Goal: Transaction & Acquisition: Purchase product/service

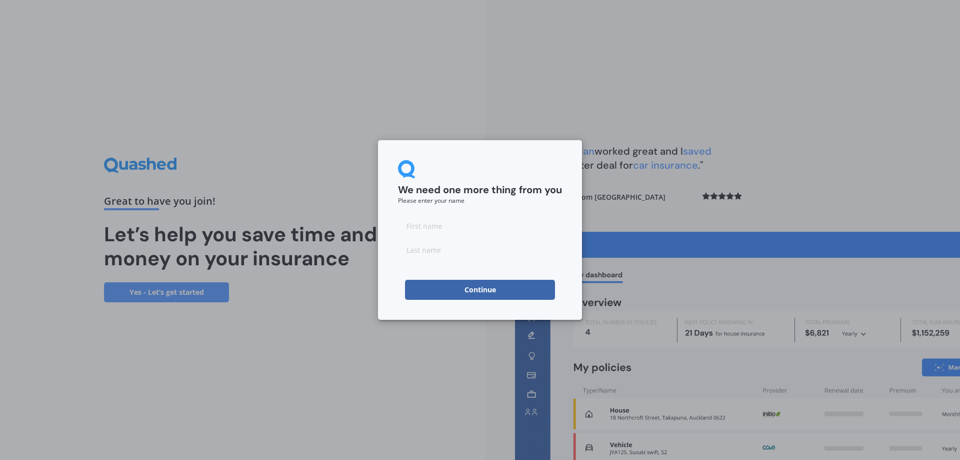
click at [459, 230] on input at bounding box center [480, 226] width 164 height 20
type input "[PERSON_NAME]"
type input "fray"
click at [486, 285] on button "Continue" at bounding box center [480, 290] width 150 height 20
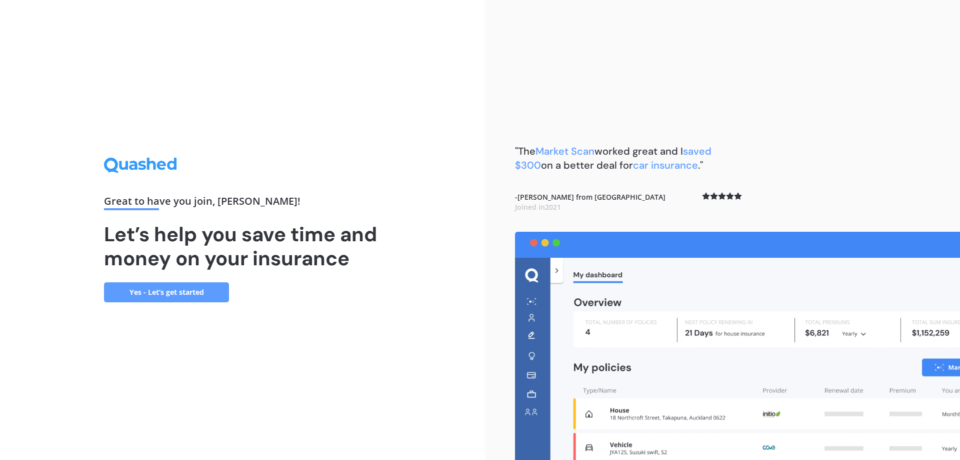
click at [181, 297] on link "Yes - Let’s get started" at bounding box center [166, 292] width 125 height 20
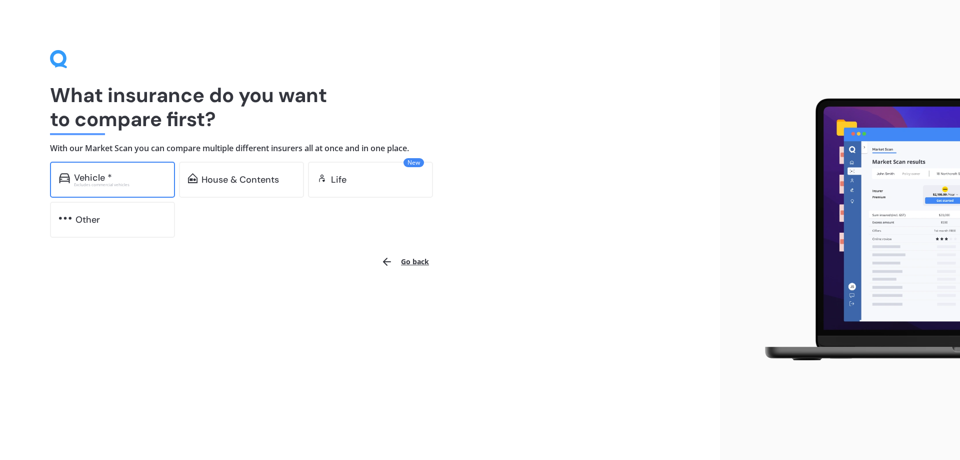
click at [131, 195] on div "Vehicle * Excludes commercial vehicles" at bounding box center [112, 180] width 125 height 36
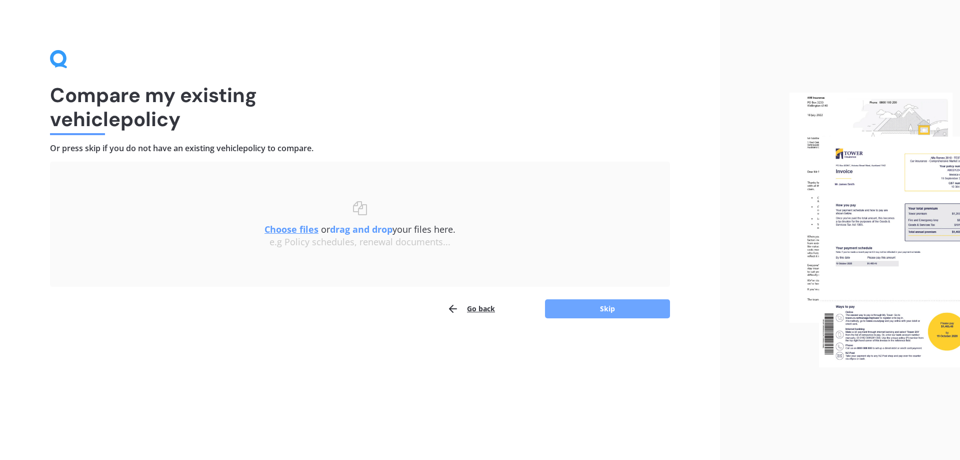
click at [604, 302] on button "Skip" at bounding box center [607, 308] width 125 height 19
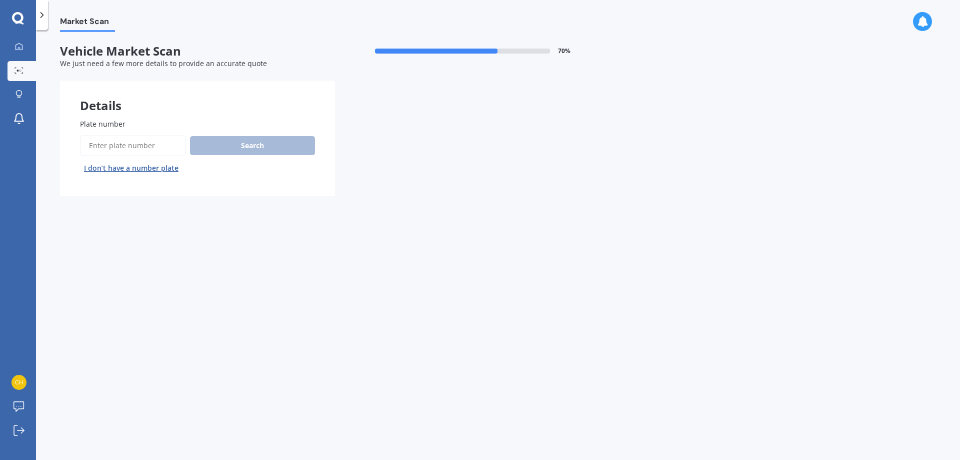
click at [145, 147] on input "Plate number" at bounding box center [133, 145] width 106 height 21
type input "qqu646"
click at [232, 150] on button "Search" at bounding box center [252, 145] width 125 height 19
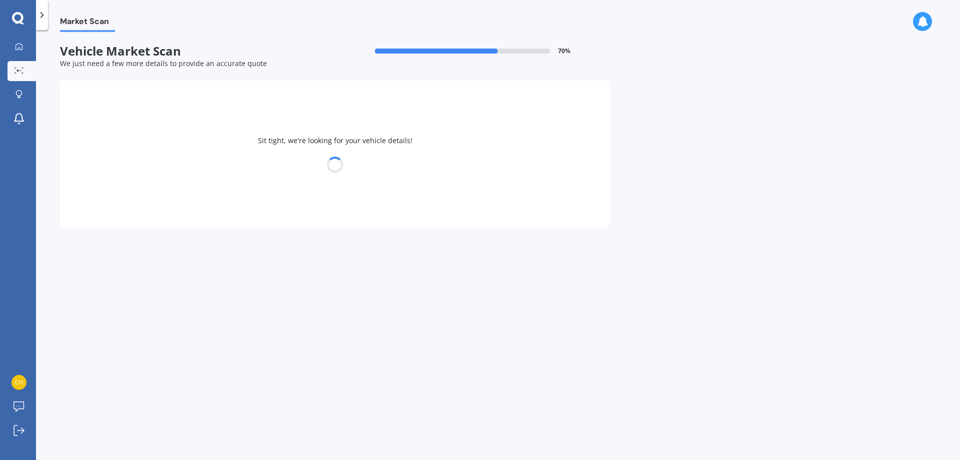
select select "TOYOTA"
select select "SURF"
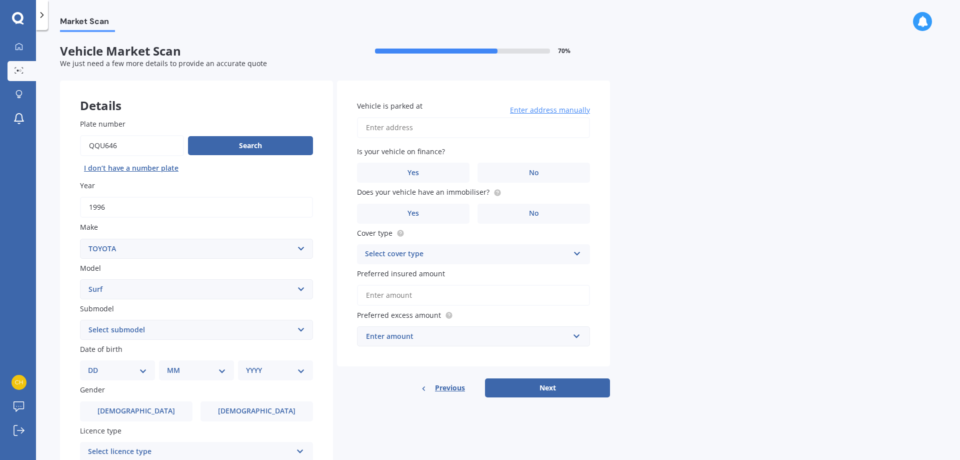
click at [167, 327] on select "Select submodel (All other) 2.4 Diesel Non-Turbo 2.4 Petrol 2.7 Diesel Non-Turb…" at bounding box center [196, 330] width 233 height 20
select select "3.0 DIESEL TURBO"
click at [80, 320] on select "Select submodel (All other) 2.4 Diesel Non-Turbo 2.4 Petrol 2.7 Diesel Non-Turb…" at bounding box center [196, 330] width 233 height 20
click at [129, 365] on select "DD 01 02 03 04 05 06 07 08 09 10 11 12 13 14 15 16 17 18 19 20 21 22 23 24 25 2…" at bounding box center [117, 370] width 59 height 11
select select "23"
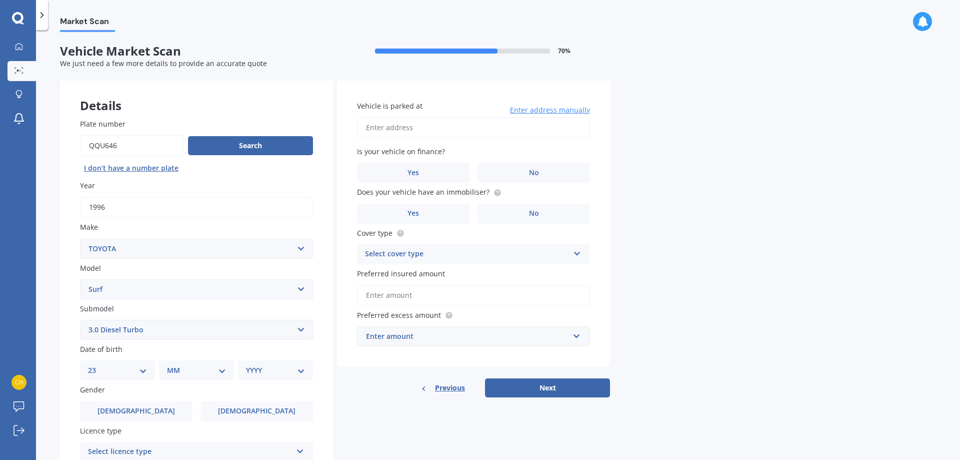
click at [96, 365] on select "DD 01 02 03 04 05 06 07 08 09 10 11 12 13 14 15 16 17 18 19 20 21 22 23 24 25 2…" at bounding box center [117, 370] width 59 height 11
click at [205, 364] on div "MM 01 02 03 04 05 06 07 08 09 10 11 12" at bounding box center [198, 370] width 71 height 20
click at [219, 374] on select "MM 01 02 03 04 05 06 07 08 09 10 11 12" at bounding box center [198, 370] width 55 height 11
select select "12"
click at [171, 365] on select "MM 01 02 03 04 05 06 07 08 09 10 11 12" at bounding box center [198, 370] width 55 height 11
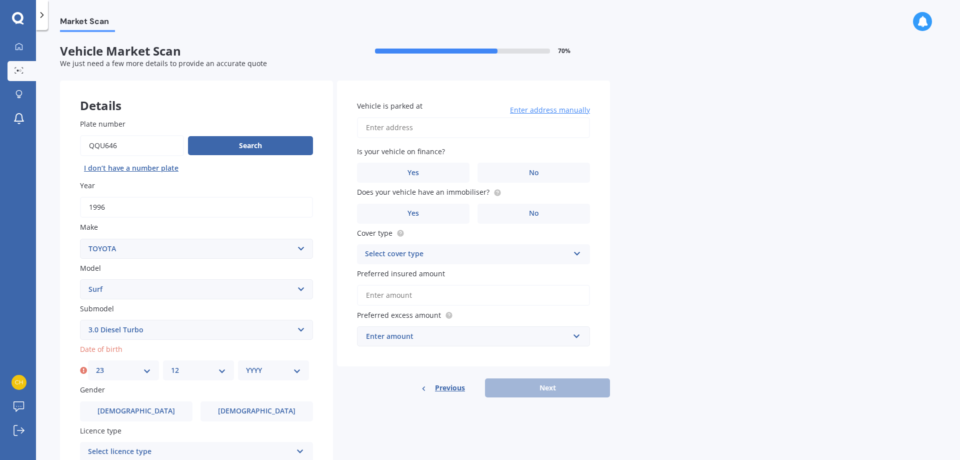
click at [271, 365] on select "YYYY 2025 2024 2023 2022 2021 2020 2019 2018 2017 2016 2015 2014 2013 2012 2011…" at bounding box center [273, 370] width 55 height 11
select select "2001"
click at [246, 365] on select "YYYY 2025 2024 2023 2022 2021 2020 2019 2018 2017 2016 2015 2014 2013 2012 2011…" at bounding box center [273, 370] width 55 height 11
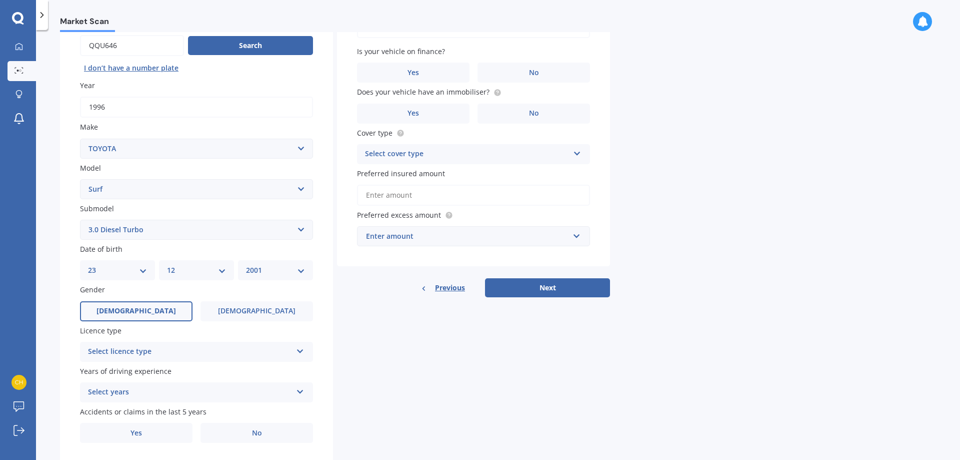
click at [153, 306] on label "[DEMOGRAPHIC_DATA]" at bounding box center [136, 311] width 113 height 20
click at [0, 0] on input "[DEMOGRAPHIC_DATA]" at bounding box center [0, 0] width 0 height 0
click at [170, 358] on div "Select licence type" at bounding box center [190, 352] width 204 height 12
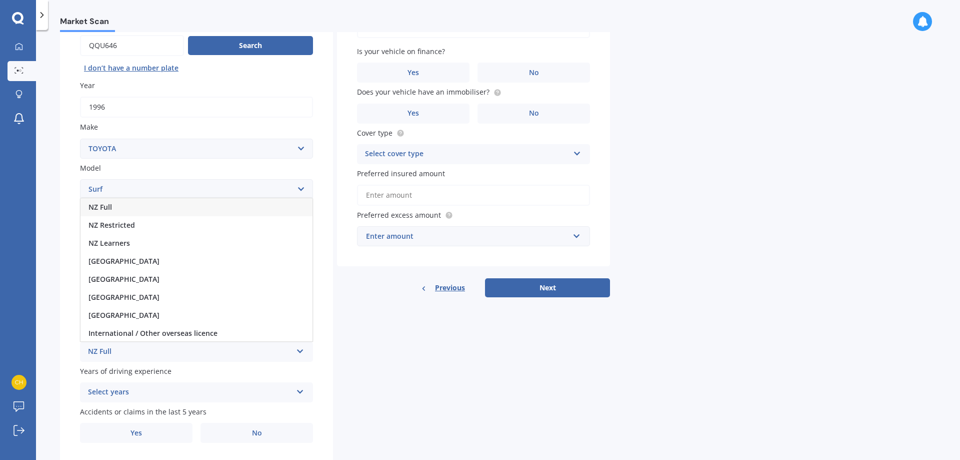
click at [151, 214] on div "NZ Full" at bounding box center [197, 207] width 232 height 18
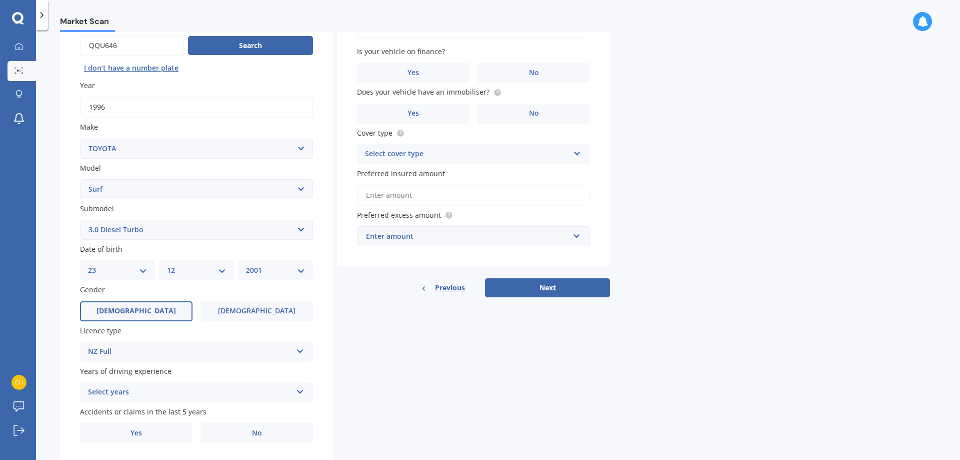
click at [143, 397] on div "Select years" at bounding box center [190, 392] width 204 height 12
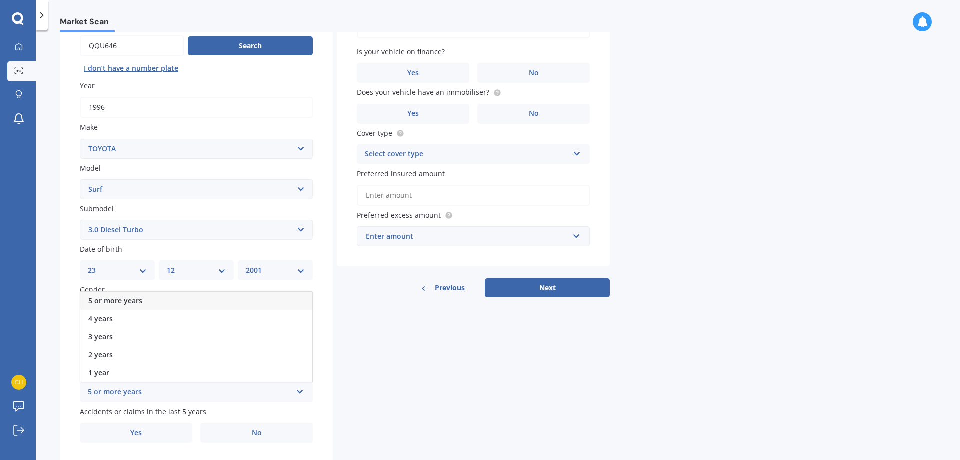
click at [466, 385] on div "Details Plate number Search I don’t have a number plate Year [DATE] Make Select…" at bounding box center [335, 221] width 550 height 483
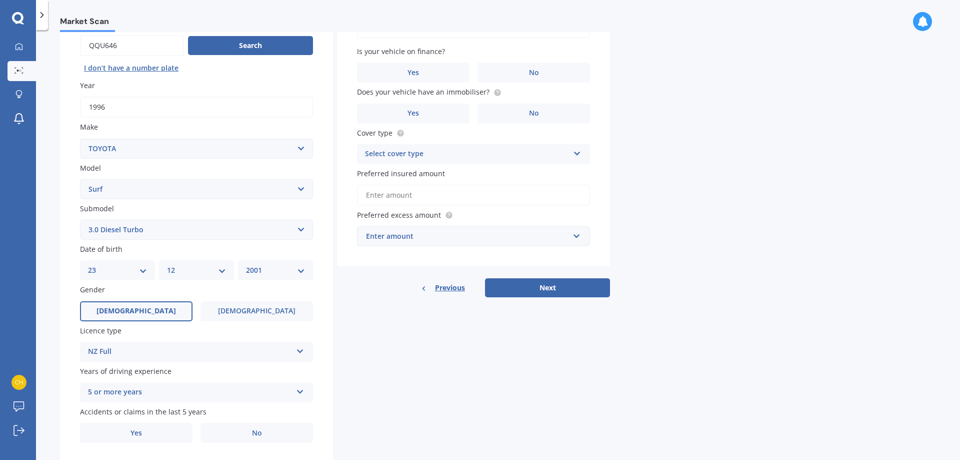
scroll to position [131, 0]
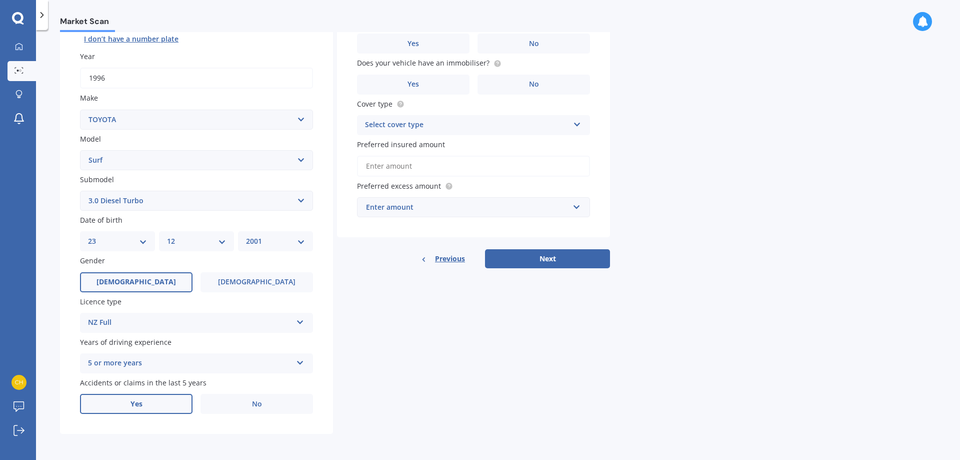
click at [129, 403] on label "Yes" at bounding box center [136, 404] width 113 height 20
click at [0, 0] on input "Yes" at bounding box center [0, 0] width 0 height 0
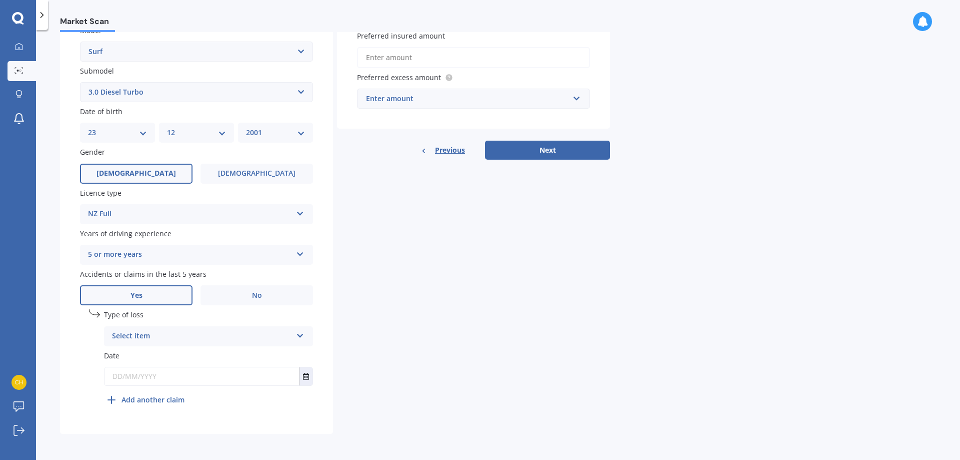
click at [178, 326] on div "Select item At fault accident Not at fault accident" at bounding box center [208, 336] width 209 height 20
click at [177, 358] on div "At fault accident" at bounding box center [209, 356] width 208 height 18
click at [171, 378] on input "text" at bounding box center [202, 376] width 195 height 18
type input "[DATE]"
click at [529, 370] on div "Details Plate number Search I don’t have a number plate Year [DATE] Make Select…" at bounding box center [335, 138] width 550 height 591
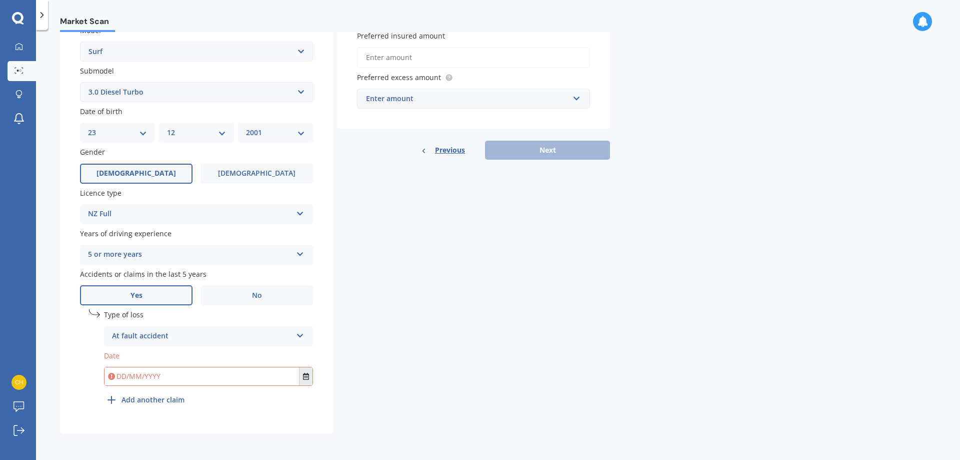
click at [305, 373] on icon "Select date" at bounding box center [306, 376] width 6 height 7
click at [153, 258] on button "[DATE]" at bounding box center [132, 253] width 43 height 18
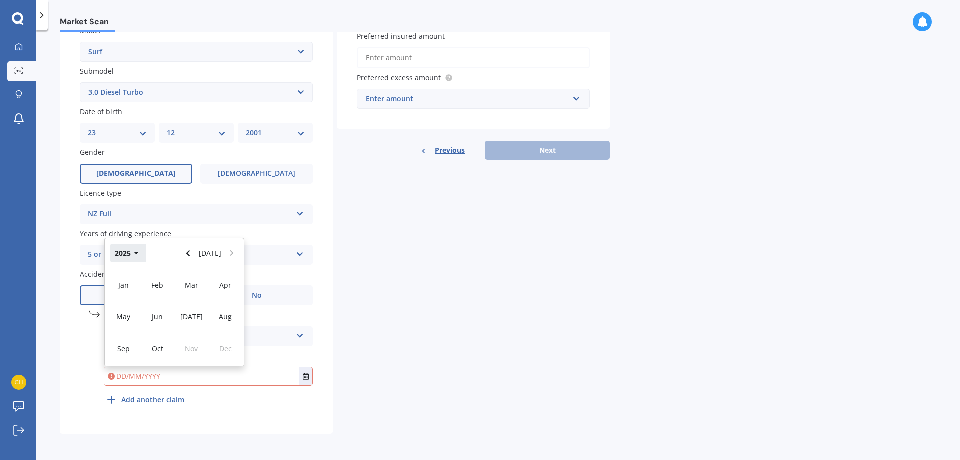
click at [124, 255] on button "2025" at bounding box center [129, 253] width 36 height 18
click at [155, 253] on button "[DATE] - [DATE]" at bounding box center [147, 246] width 72 height 32
click at [219, 291] on span "[DATE] - [DATE]" at bounding box center [225, 285] width 27 height 19
click at [220, 291] on div "2022" at bounding box center [226, 285] width 34 height 32
click at [188, 350] on span "Nov" at bounding box center [191, 349] width 13 height 10
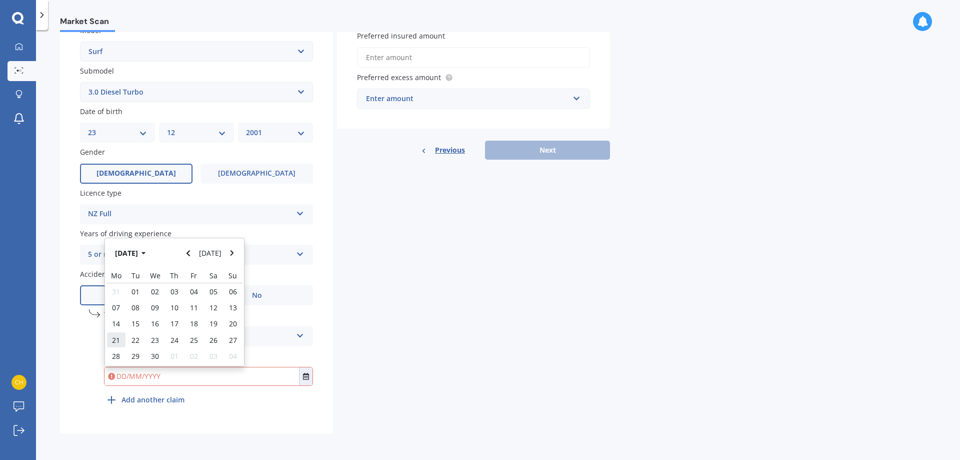
click at [116, 339] on span "21" at bounding box center [116, 340] width 8 height 10
type input "[DATE]"
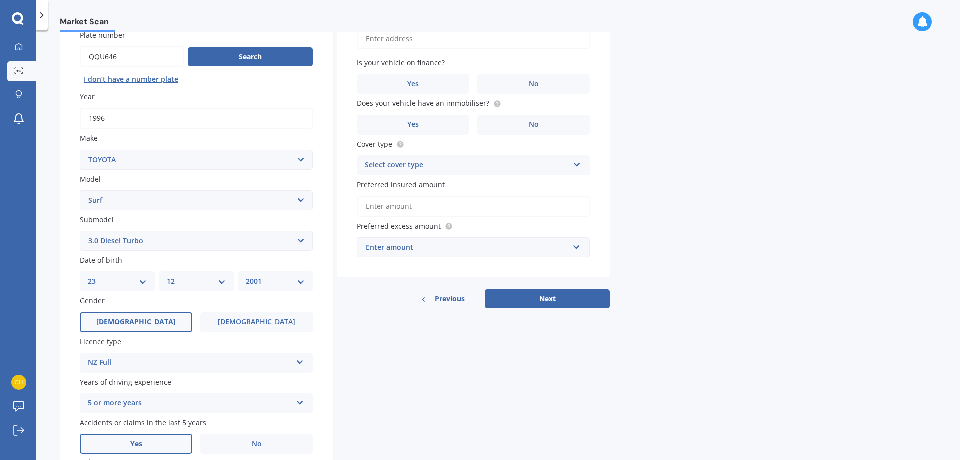
scroll to position [0, 0]
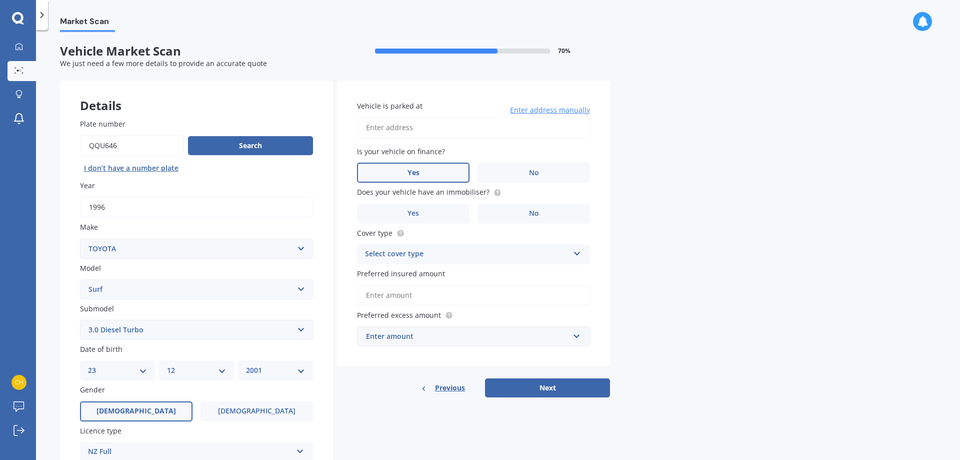
click at [430, 173] on label "Yes" at bounding box center [413, 173] width 113 height 20
click at [0, 0] on input "Yes" at bounding box center [0, 0] width 0 height 0
click at [432, 215] on label "Yes" at bounding box center [413, 214] width 113 height 20
click at [0, 0] on input "Yes" at bounding box center [0, 0] width 0 height 0
click at [434, 257] on div "Select cover type" at bounding box center [467, 254] width 204 height 12
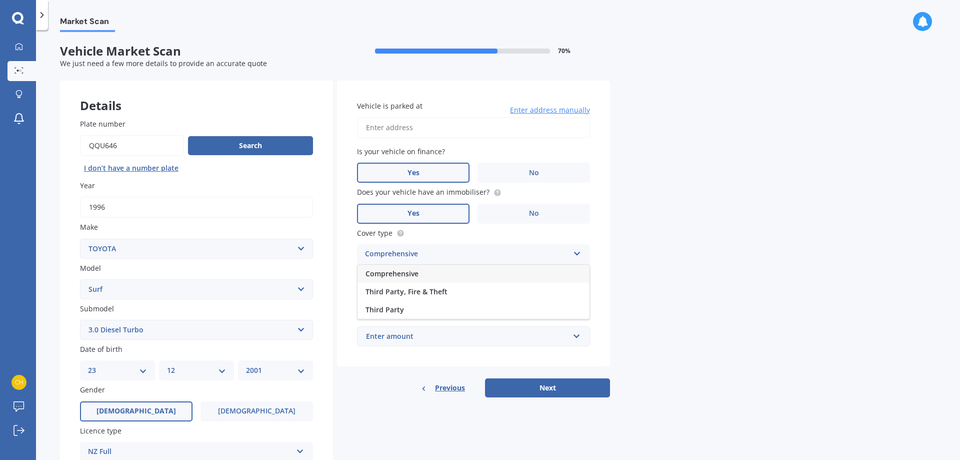
click at [419, 278] on div "Comprehensive" at bounding box center [474, 274] width 232 height 18
click at [437, 296] on input "Preferred insured amount" at bounding box center [473, 295] width 233 height 21
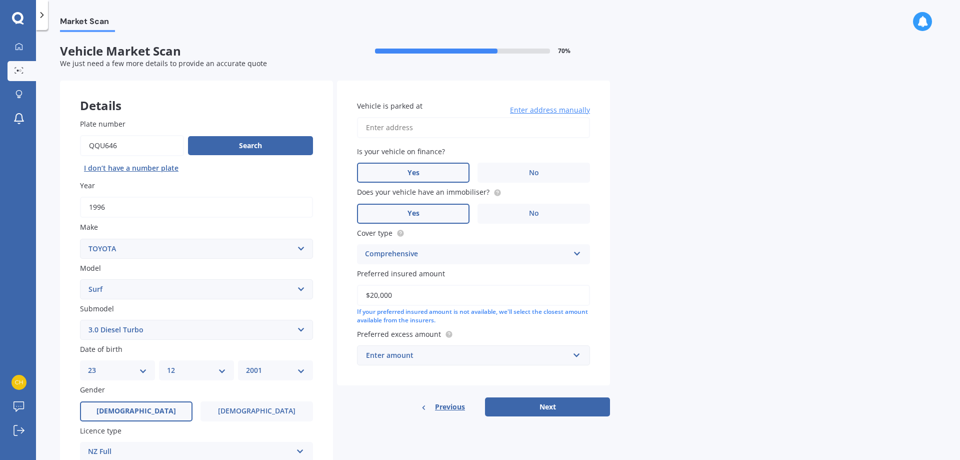
type input "$20,000"
click at [698, 301] on div "Market Scan Vehicle Market Scan 70 % We just need a few more details to provide…" at bounding box center [498, 247] width 924 height 430
click at [452, 356] on div "Enter amount" at bounding box center [467, 355] width 203 height 11
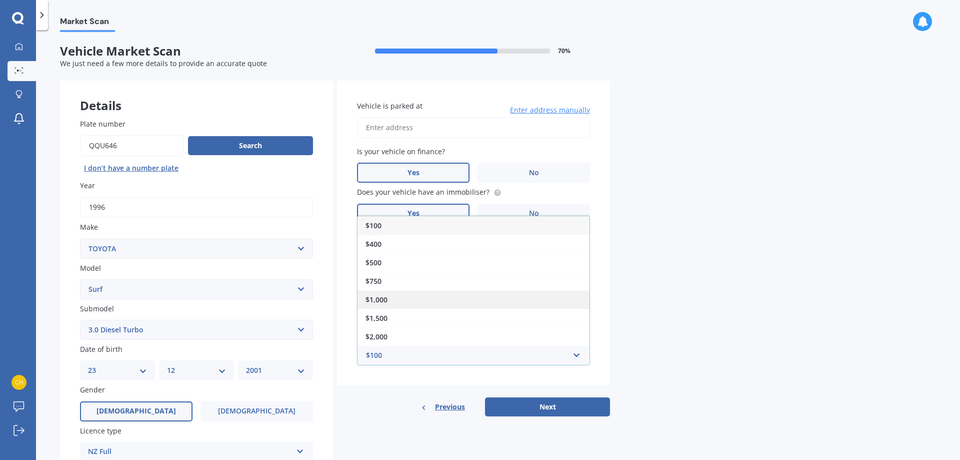
click at [402, 293] on div "$1,000" at bounding box center [474, 299] width 232 height 19
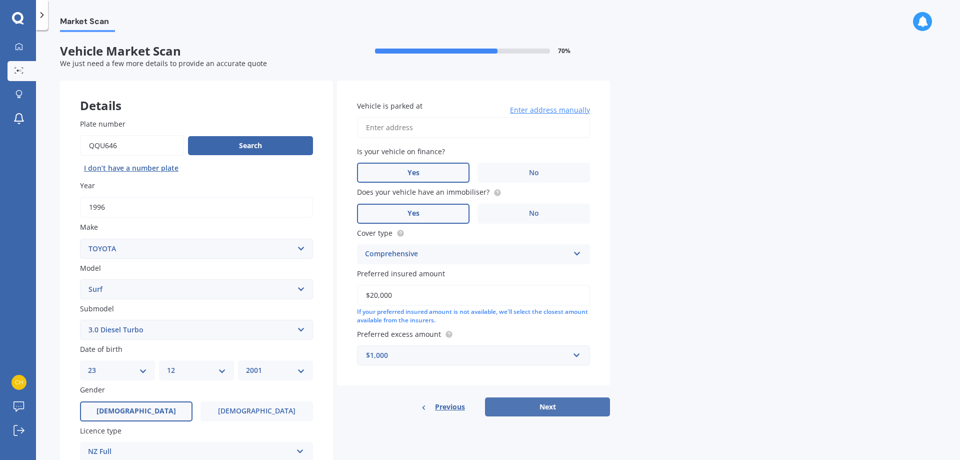
click at [527, 406] on button "Next" at bounding box center [547, 406] width 125 height 19
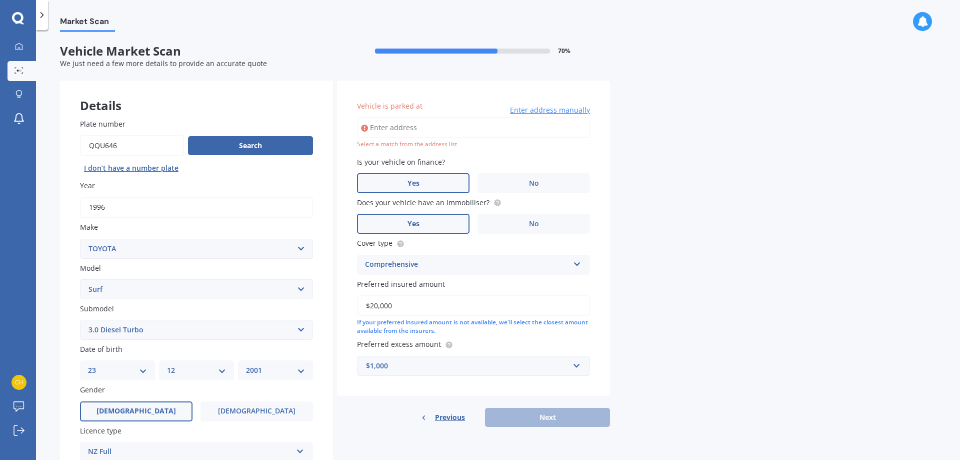
click at [407, 129] on input "Vehicle is parked at" at bounding box center [473, 127] width 233 height 21
type input "[STREET_ADDRESS]"
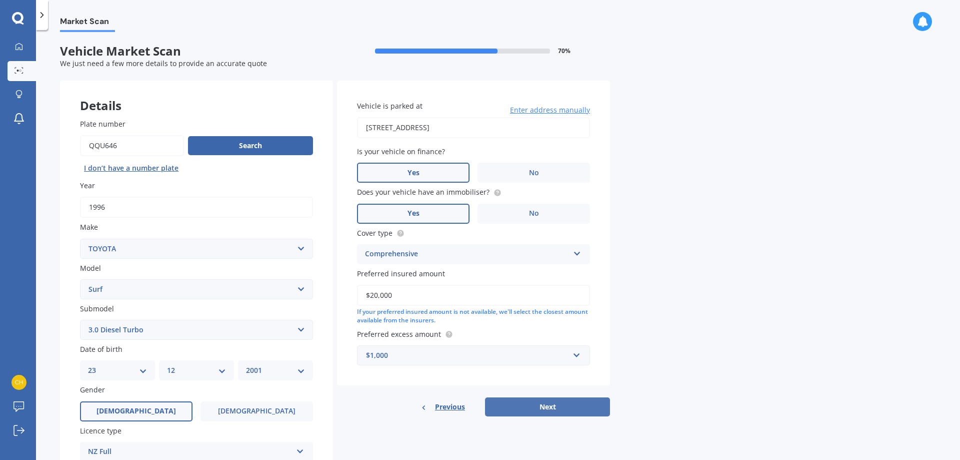
click at [548, 405] on button "Next" at bounding box center [547, 406] width 125 height 19
select select "23"
select select "12"
select select "2001"
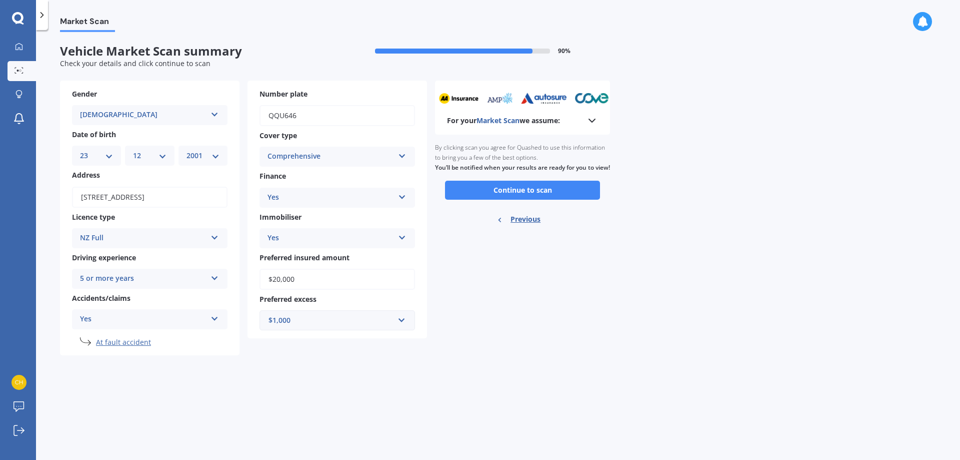
click at [170, 325] on div "Yes" at bounding box center [143, 319] width 127 height 12
click at [145, 340] on div "Yes" at bounding box center [150, 339] width 155 height 18
click at [146, 343] on li "At fault accident" at bounding box center [162, 342] width 132 height 10
select select "TOYOTA"
select select "SURF"
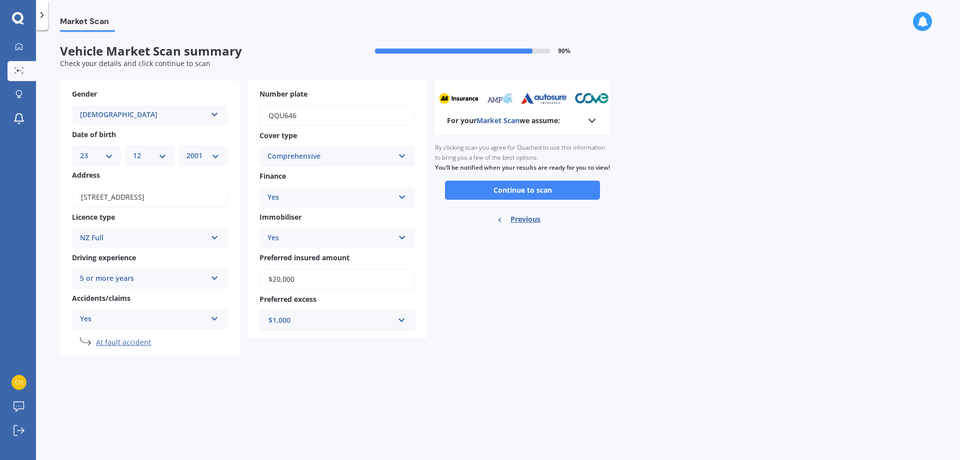
select select "3.0 DIESEL TURBO"
select select "23"
select select "12"
select select "2001"
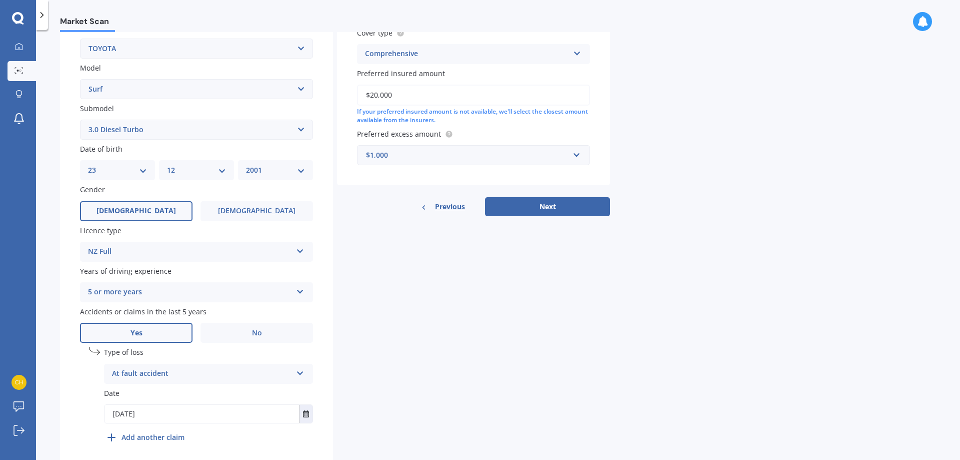
scroll to position [239, 0]
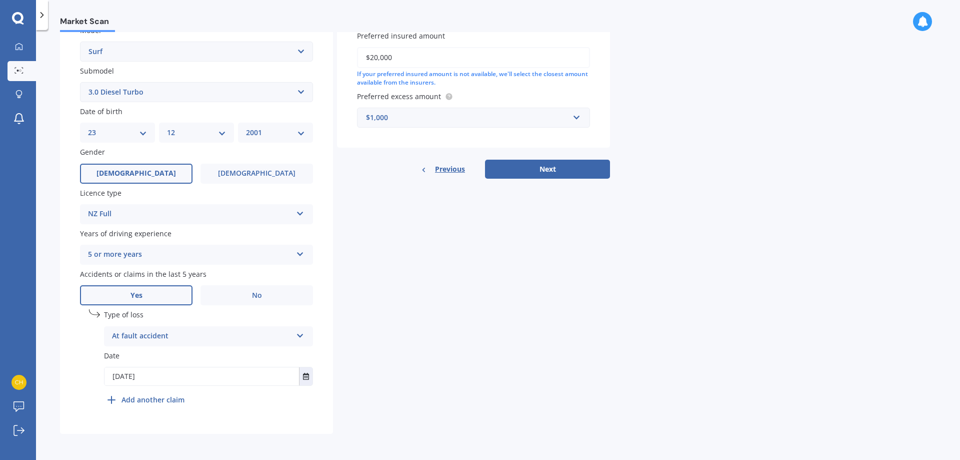
click at [209, 343] on div "At fault accident At fault accident Not at fault accident" at bounding box center [208, 336] width 209 height 20
click at [170, 370] on span "Not at fault accident" at bounding box center [148, 374] width 71 height 10
click at [140, 402] on b "Add another claim" at bounding box center [153, 399] width 63 height 11
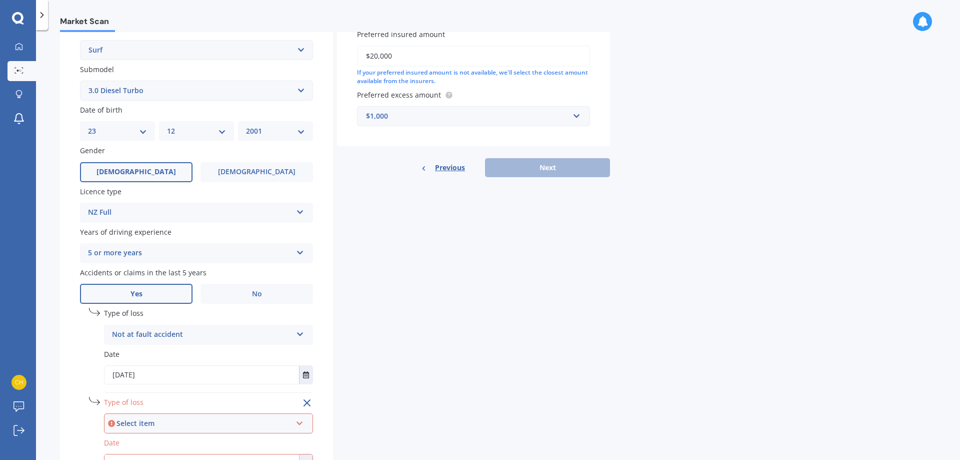
scroll to position [328, 0]
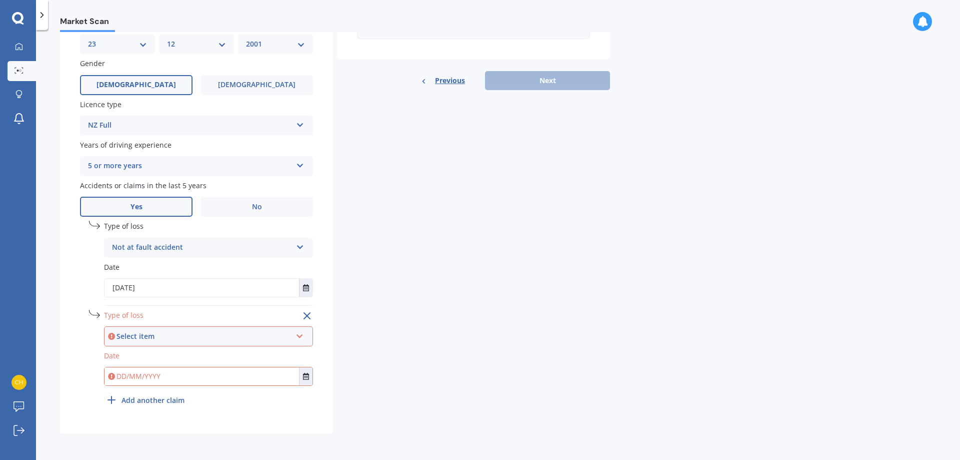
click at [177, 336] on div "Select item" at bounding box center [204, 336] width 175 height 11
click at [420, 332] on div "Details Plate number Search I don’t have a number plate Year [DATE] Make Select…" at bounding box center [335, 94] width 550 height 680
click at [308, 316] on line at bounding box center [307, 316] width 6 height 6
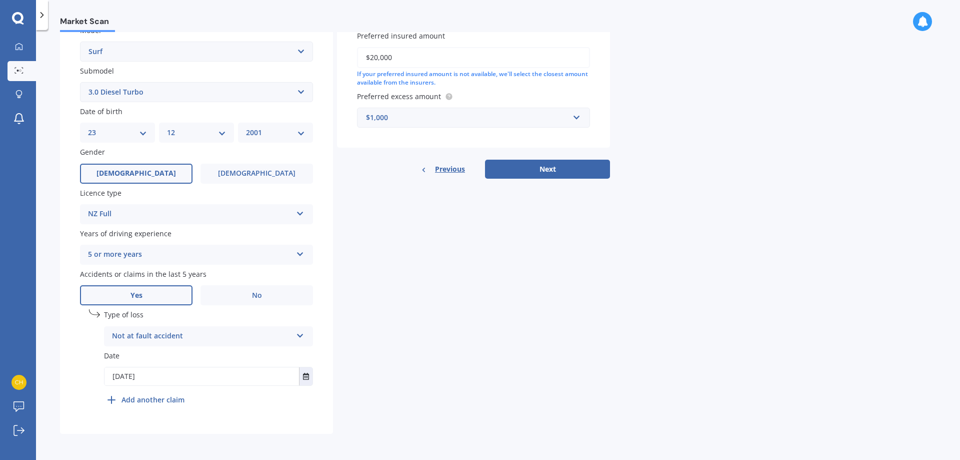
scroll to position [89, 0]
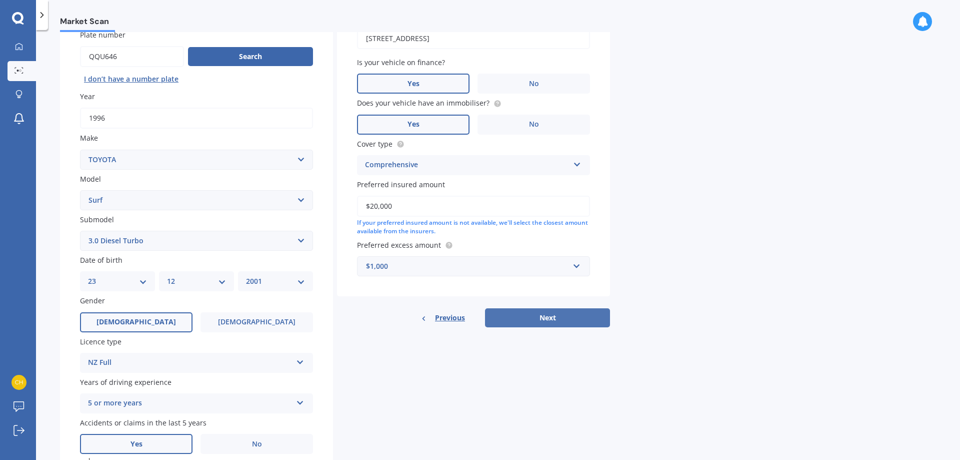
click at [557, 318] on button "Next" at bounding box center [547, 317] width 125 height 19
select select "23"
select select "12"
select select "2001"
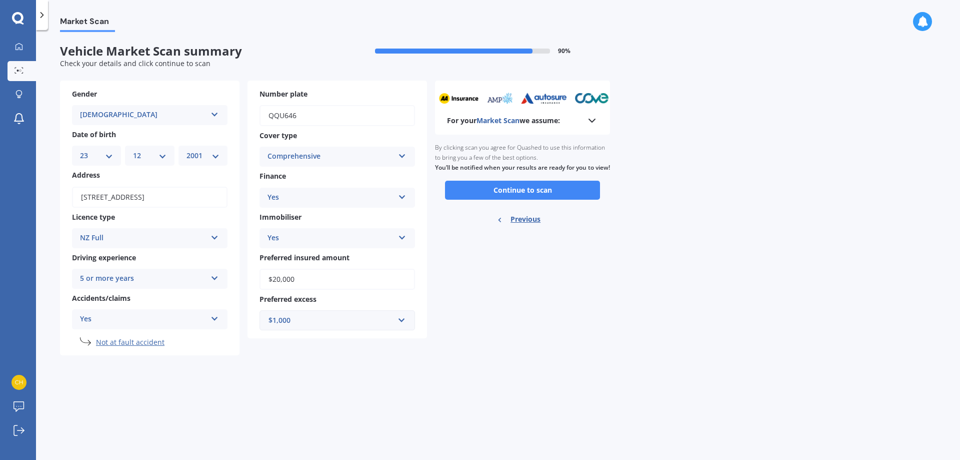
scroll to position [0, 0]
click at [516, 193] on button "Continue to scan" at bounding box center [522, 190] width 155 height 19
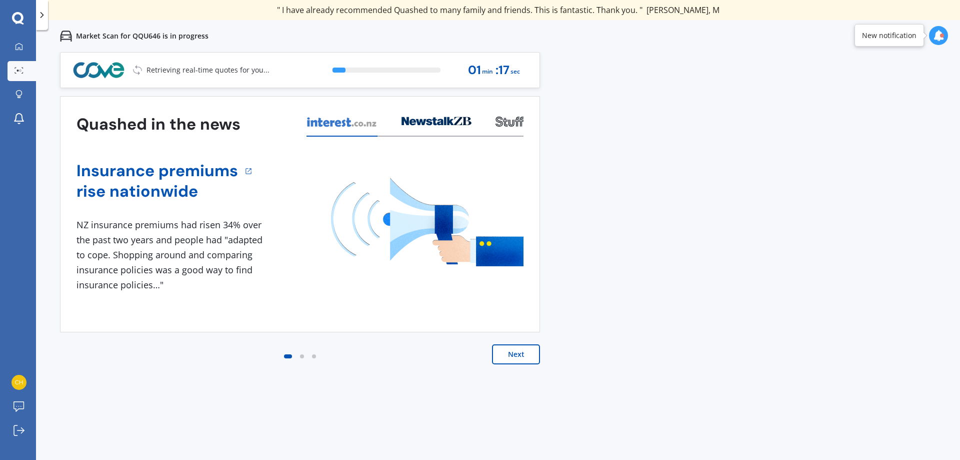
click at [532, 360] on button "Next" at bounding box center [516, 354] width 48 height 20
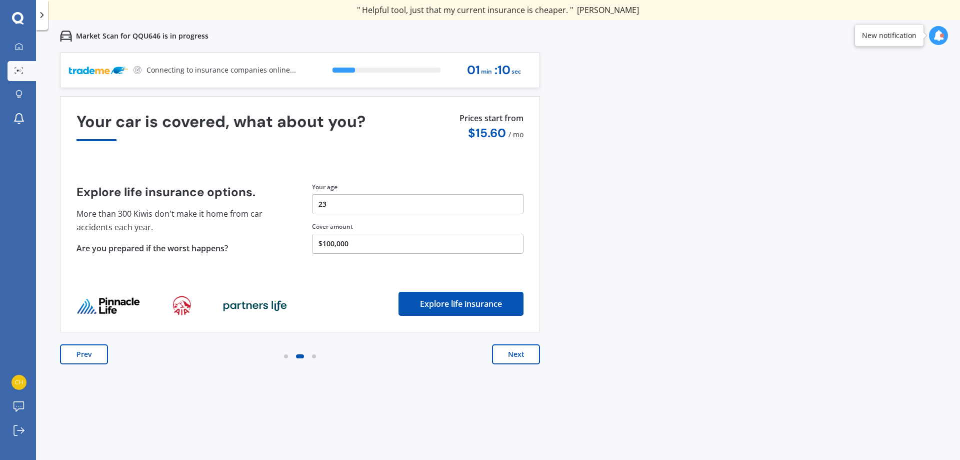
click at [532, 360] on button "Next" at bounding box center [516, 354] width 48 height 20
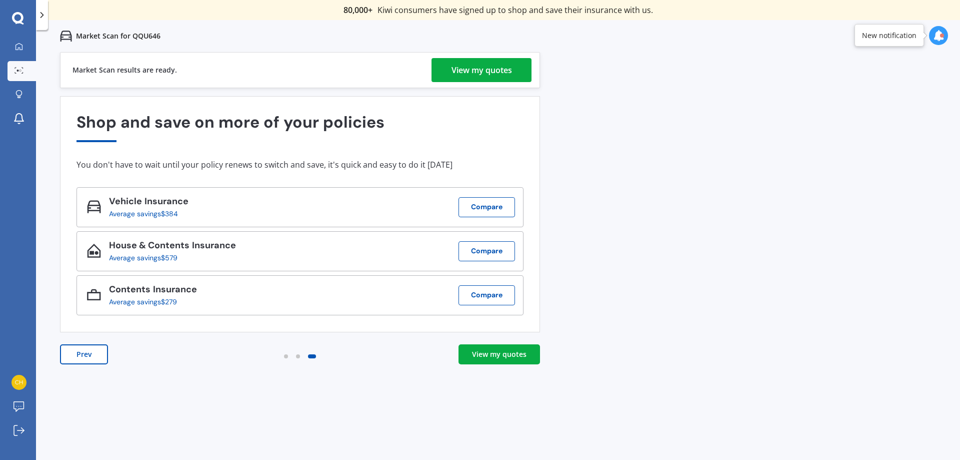
click at [503, 70] on div "View my quotes" at bounding box center [482, 70] width 61 height 24
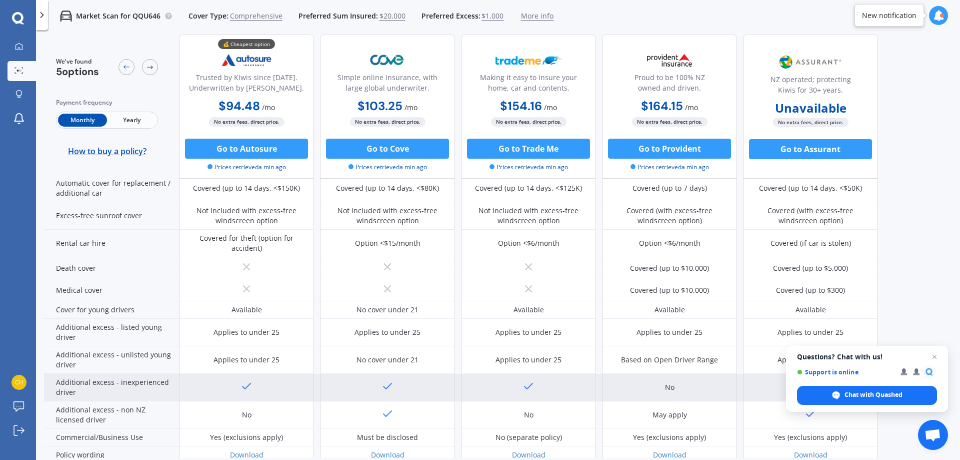
scroll to position [452, 0]
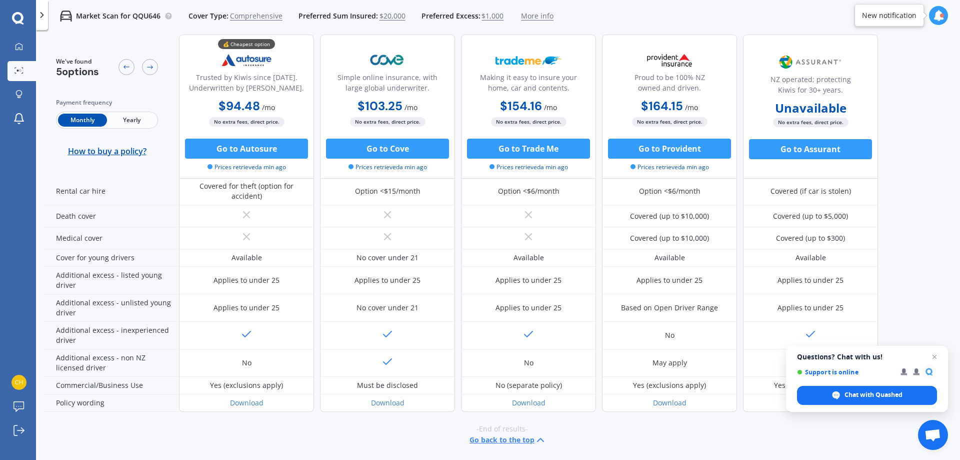
click at [510, 437] on button "Go back to the top" at bounding box center [508, 440] width 77 height 12
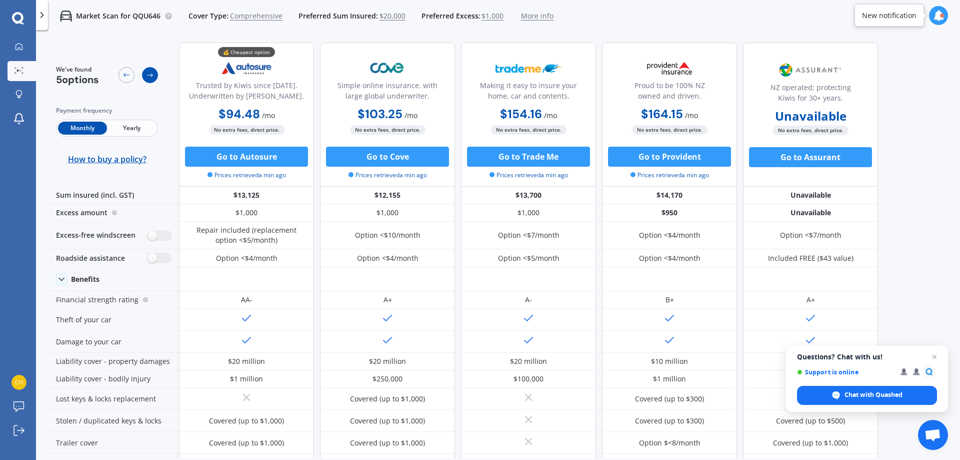
click at [152, 72] on icon at bounding box center [150, 75] width 8 height 8
click at [130, 77] on icon at bounding box center [127, 75] width 8 height 8
click at [402, 19] on span "$20,000" at bounding box center [393, 16] width 26 height 10
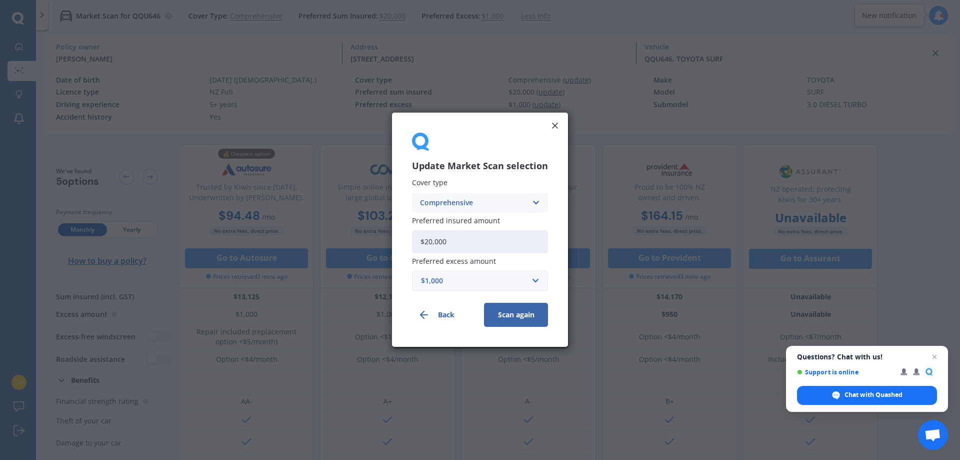
click at [475, 247] on input "$20,000" at bounding box center [480, 241] width 136 height 23
type input "$2"
type input "$18,000"
click at [519, 319] on button "Scan again" at bounding box center [516, 315] width 64 height 24
